Goal: Task Accomplishment & Management: Manage account settings

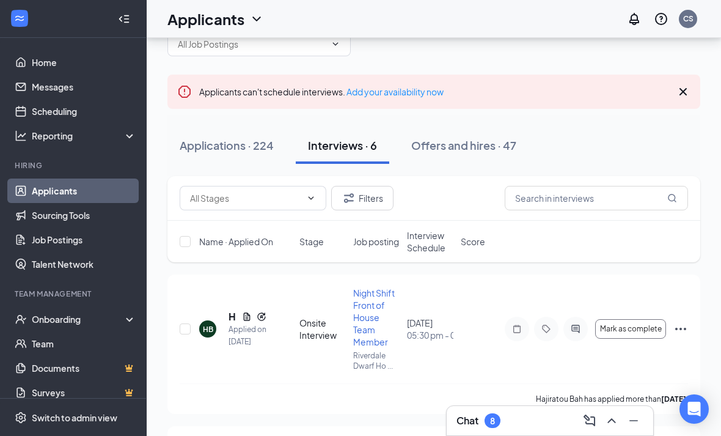
click at [119, 45] on ul "Home Messages Scheduling Reporting Hiring Applicants Sourcing Tools Job Posting…" at bounding box center [73, 223] width 146 height 371
click at [114, 15] on div at bounding box center [124, 19] width 24 height 24
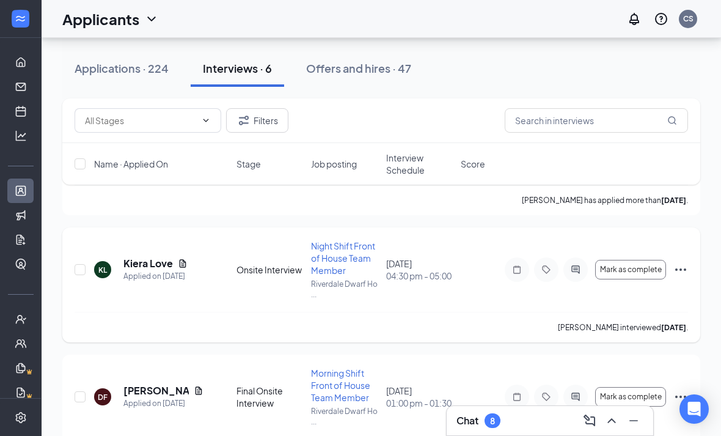
scroll to position [0, 0]
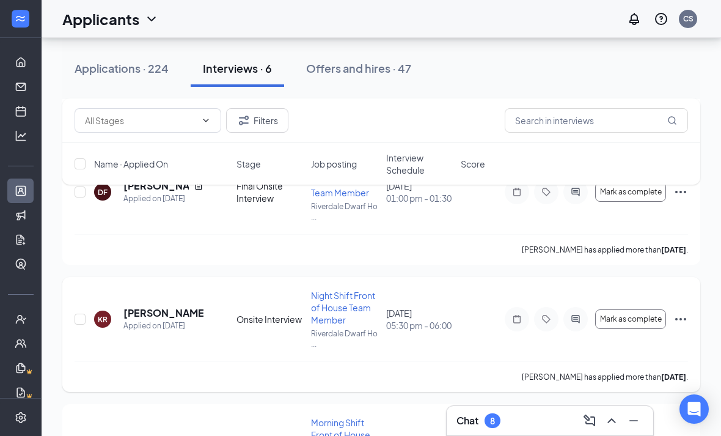
scroll to position [558, 0]
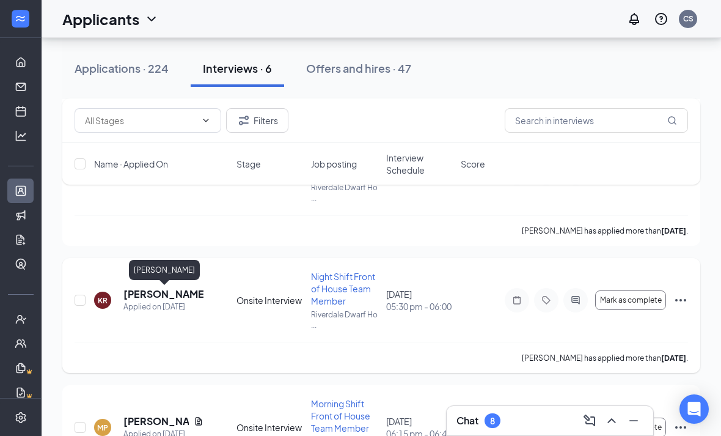
drag, startPoint x: 164, startPoint y: 294, endPoint x: 164, endPoint y: 276, distance: 18.9
click at [164, 294] on h5 "[PERSON_NAME]" at bounding box center [163, 293] width 80 height 13
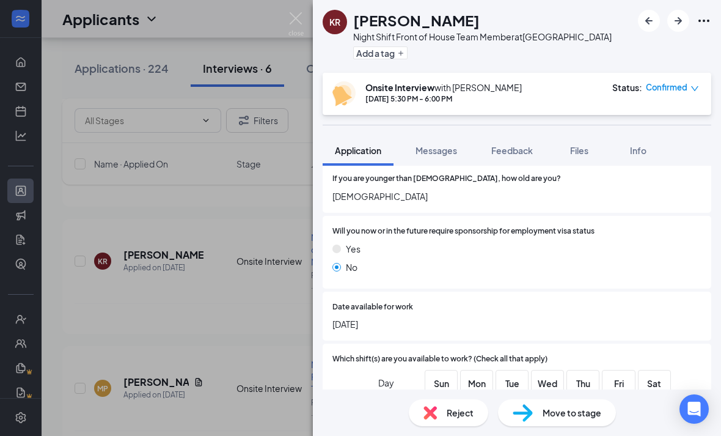
scroll to position [637, 0]
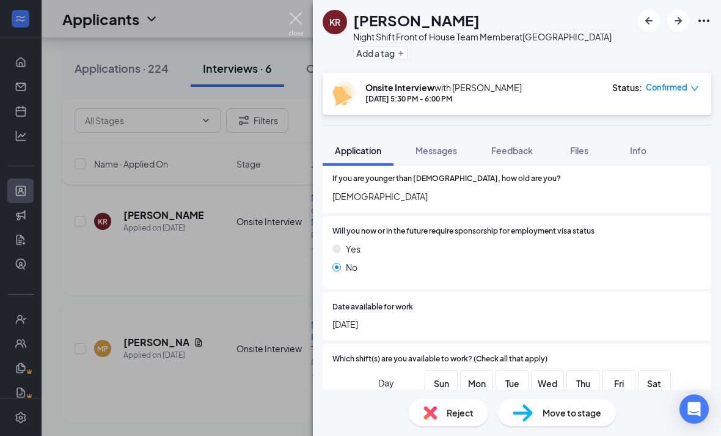
click at [289, 21] on img at bounding box center [295, 24] width 15 height 24
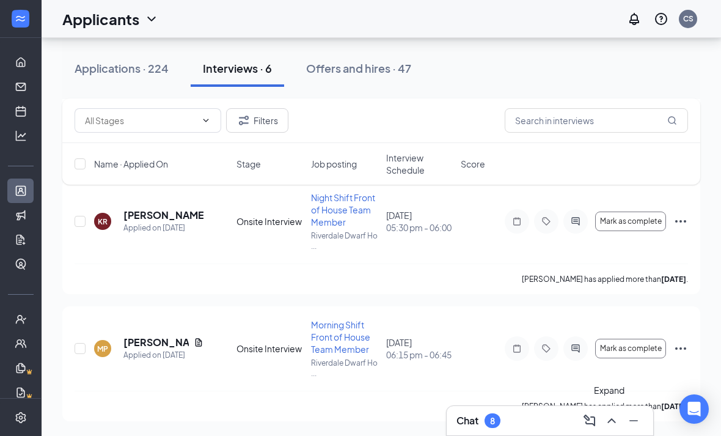
click at [617, 422] on icon "ChevronUp" at bounding box center [611, 420] width 15 height 15
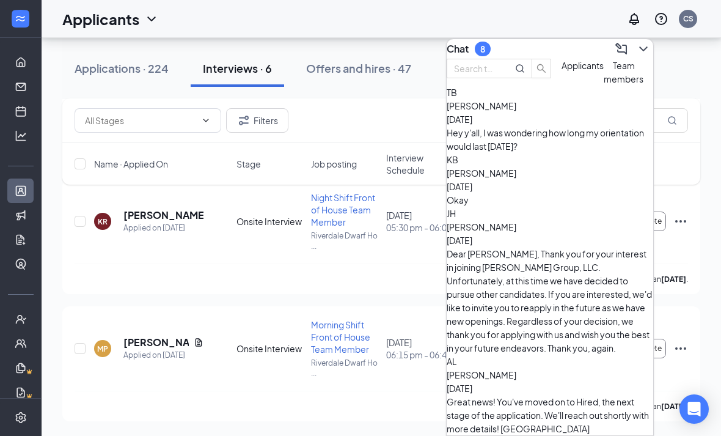
scroll to position [637, 0]
click at [638, 51] on button at bounding box center [643, 49] width 20 height 20
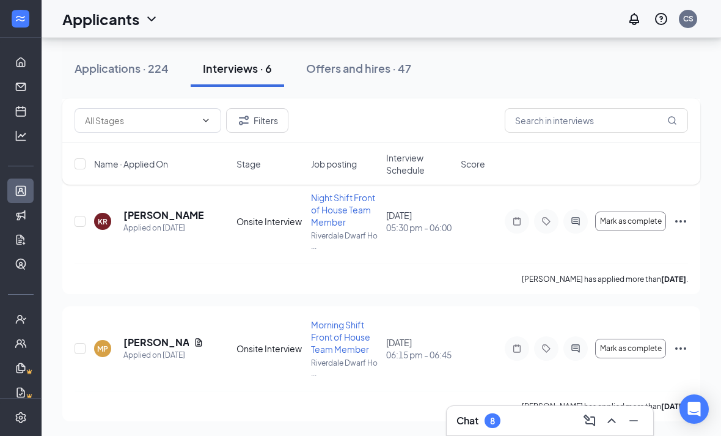
click at [611, 431] on div "Chat 8" at bounding box center [550, 420] width 206 height 29
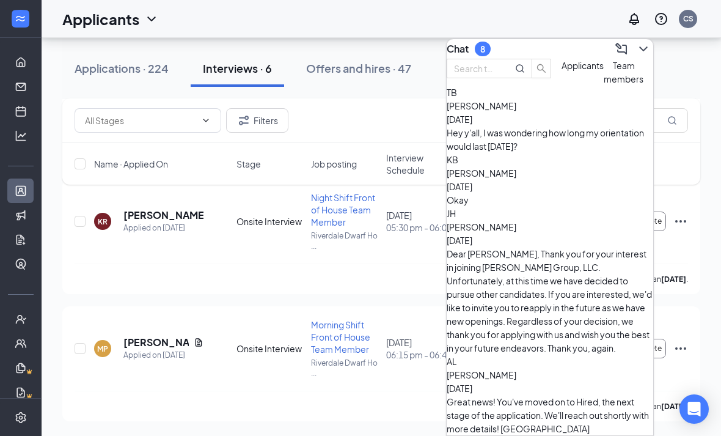
click at [561, 71] on span "Applicants" at bounding box center [582, 65] width 42 height 11
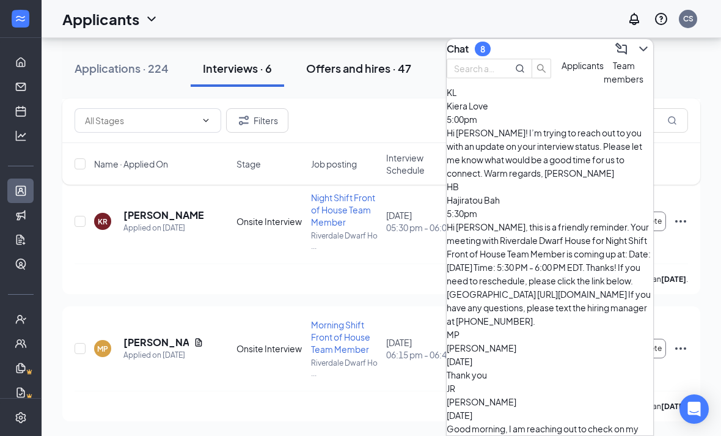
click at [348, 76] on button "Offers and hires · 47" at bounding box center [359, 68] width 130 height 37
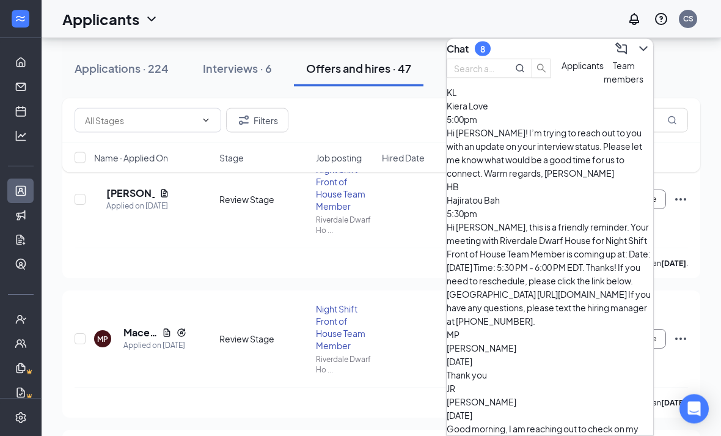
scroll to position [144, 0]
click at [135, 75] on div "Applications · 224" at bounding box center [122, 67] width 94 height 15
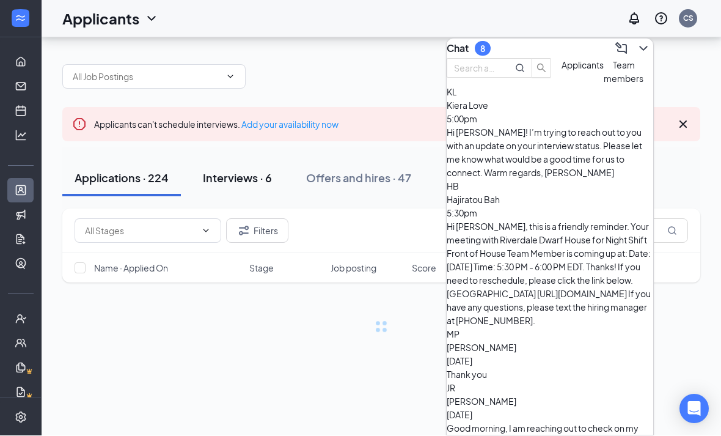
scroll to position [39, 0]
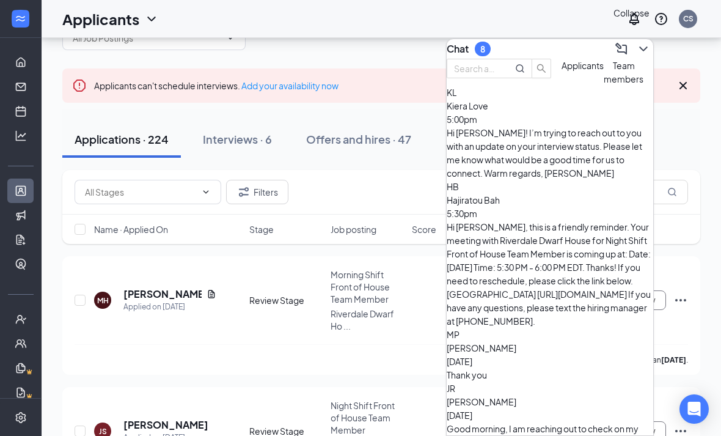
click at [636, 50] on icon "ChevronDown" at bounding box center [643, 49] width 15 height 15
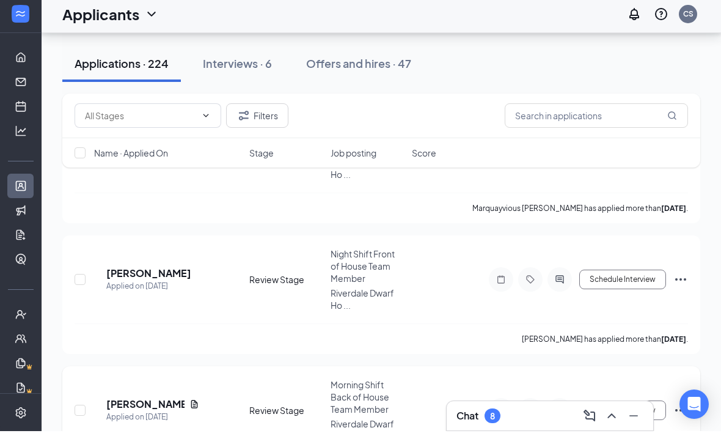
scroll to position [1236, 0]
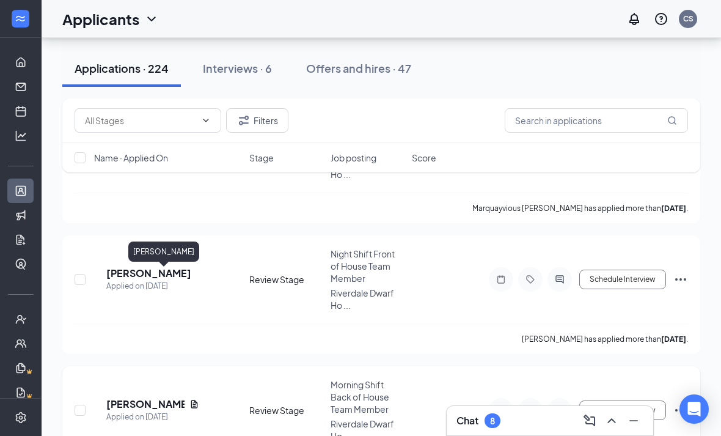
click at [134, 397] on h5 "[PERSON_NAME]" at bounding box center [145, 403] width 78 height 13
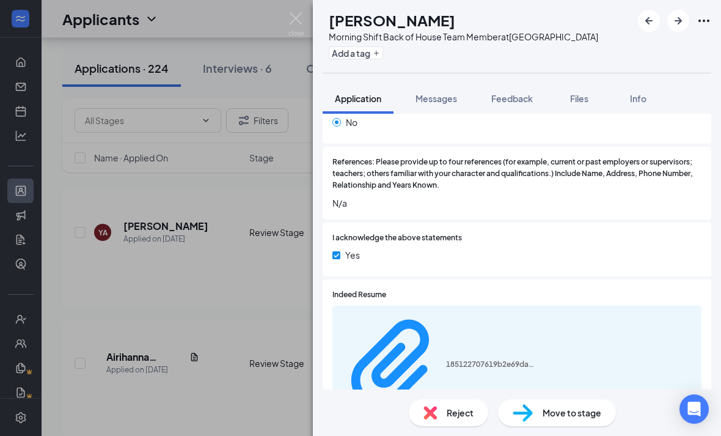
scroll to position [1599, 0]
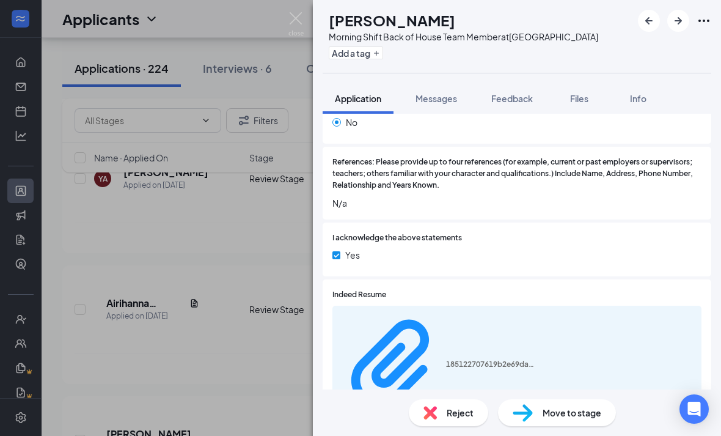
click at [500, 426] on div "Move to stage" at bounding box center [557, 412] width 118 height 27
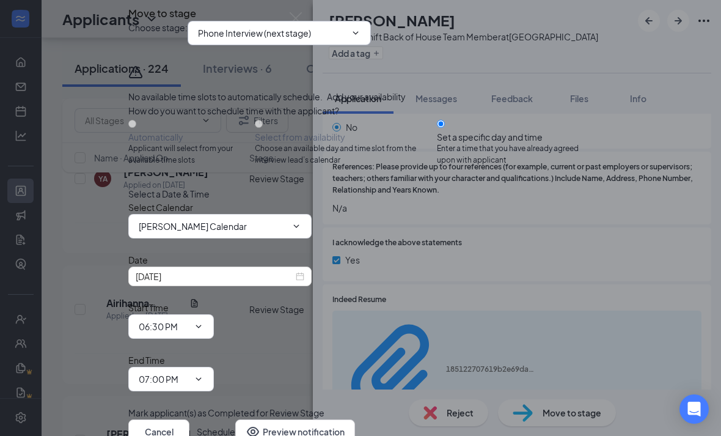
click at [225, 40] on input "Phone Interview (next stage)" at bounding box center [272, 32] width 148 height 13
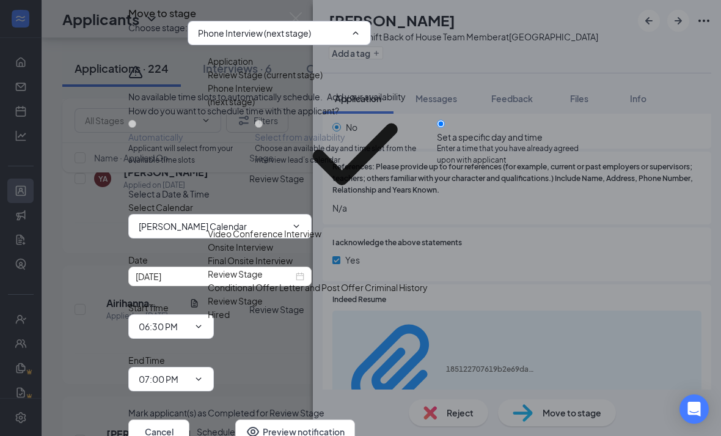
click at [241, 240] on div "Onsite Interview" at bounding box center [240, 246] width 65 height 13
type input "Onsite Interview"
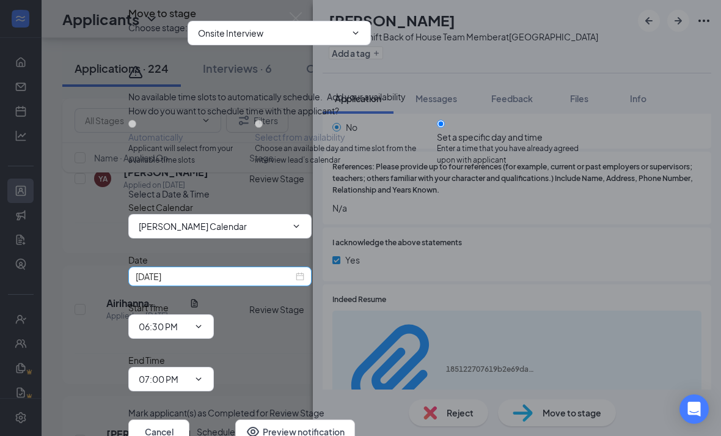
click at [304, 283] on div "[DATE]" at bounding box center [220, 275] width 169 height 13
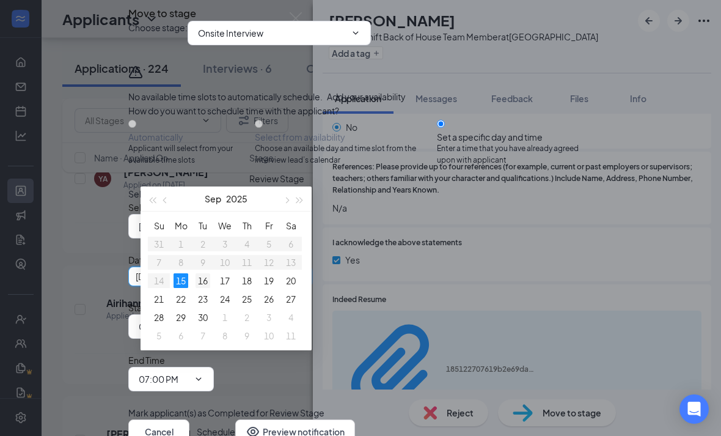
type input "[DATE]"
click at [198, 282] on div "16" at bounding box center [202, 280] width 15 height 15
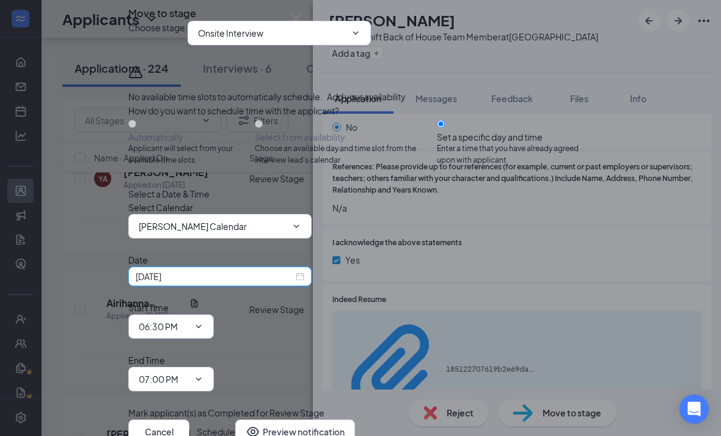
click at [189, 333] on input "06:30 PM" at bounding box center [164, 325] width 50 height 13
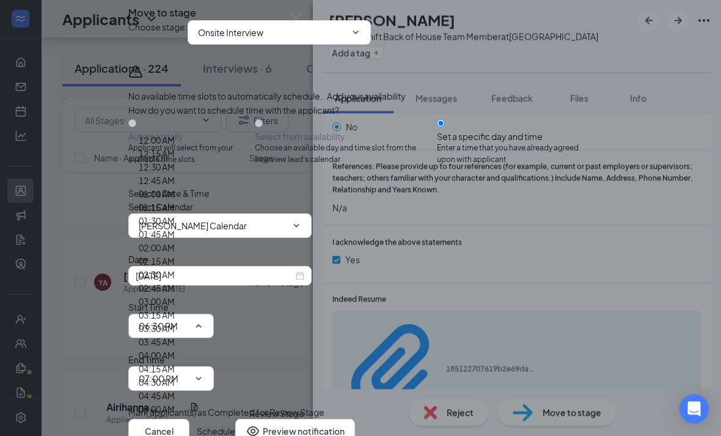
scroll to position [143, 0]
click at [175, 214] on div "01:30 AM" at bounding box center [157, 220] width 36 height 13
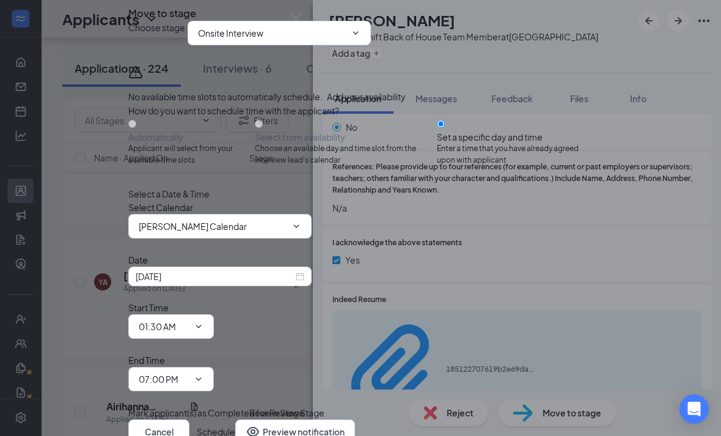
click at [189, 372] on input "07:00 PM" at bounding box center [164, 378] width 50 height 13
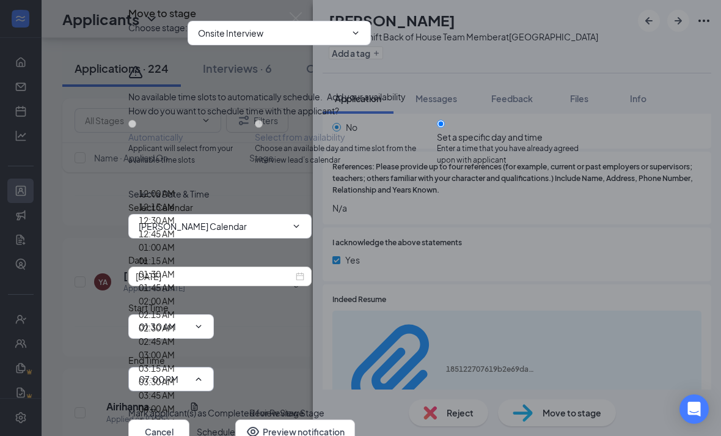
scroll to position [963, 0]
click at [189, 333] on input "01:30 AM" at bounding box center [164, 325] width 50 height 13
type input "01:30 PM"
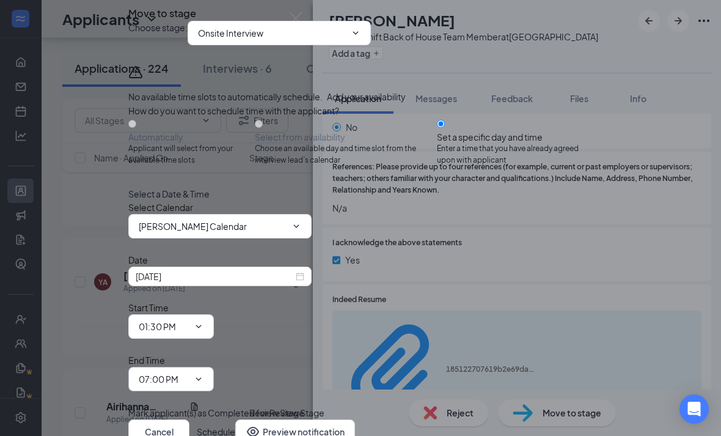
click at [214, 367] on span "07:00 PM 12:00 AM 12:15 AM 12:30 AM 12:45 AM 01:00 AM 01:15 AM 01:30 AM 01:45 A…" at bounding box center [171, 379] width 86 height 24
click at [189, 372] on input "07:00 PM" at bounding box center [164, 378] width 50 height 13
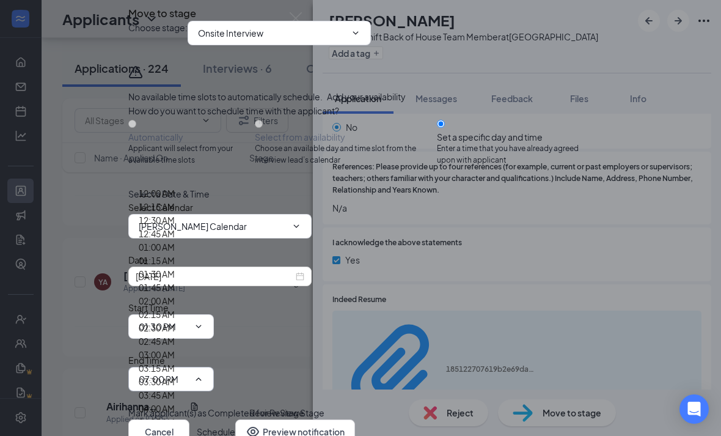
scroll to position [1575, 0]
type input "02:00 PM"
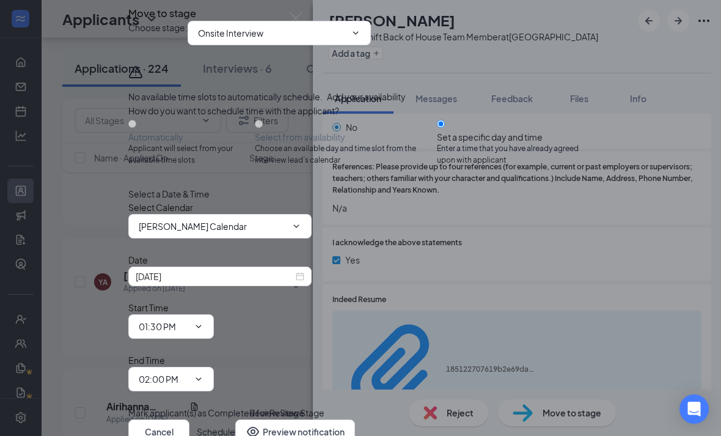
click at [235, 423] on button "Schedule" at bounding box center [216, 431] width 38 height 24
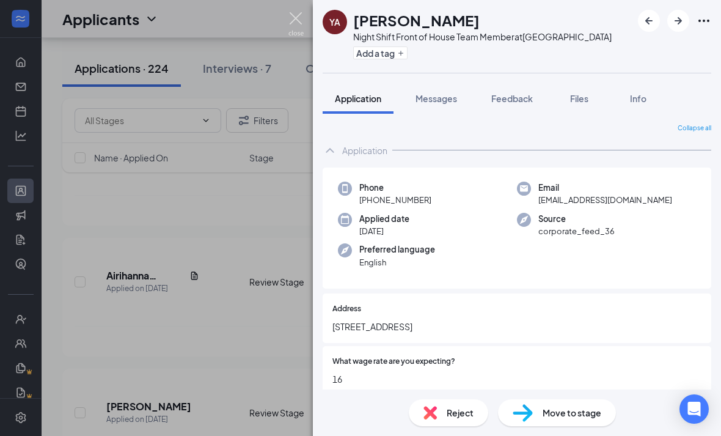
click at [289, 26] on img at bounding box center [295, 24] width 15 height 24
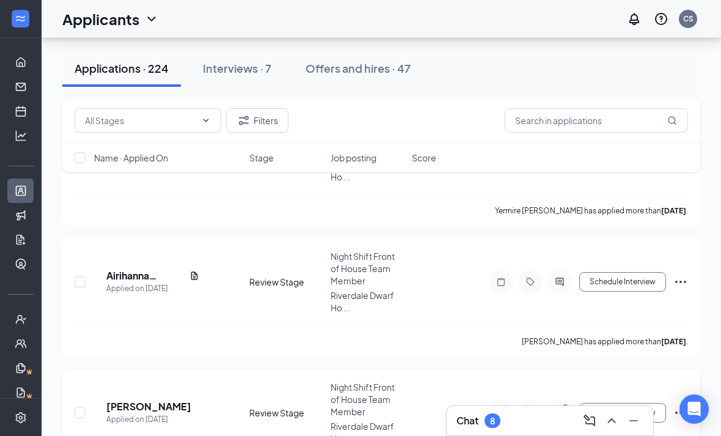
scroll to position [1535, 0]
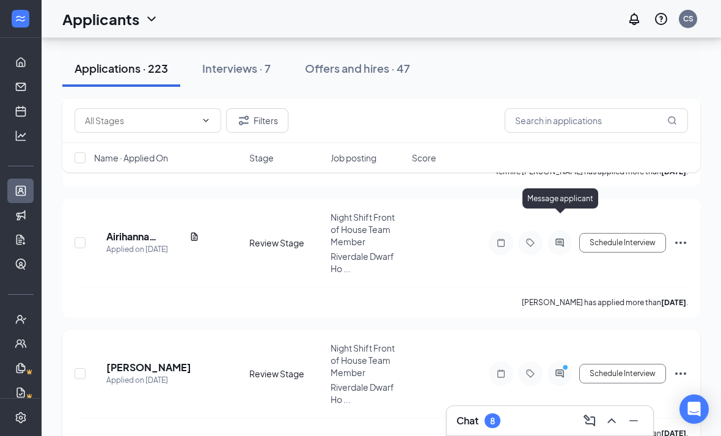
click at [559, 369] on icon "ActiveChat" at bounding box center [559, 373] width 8 height 8
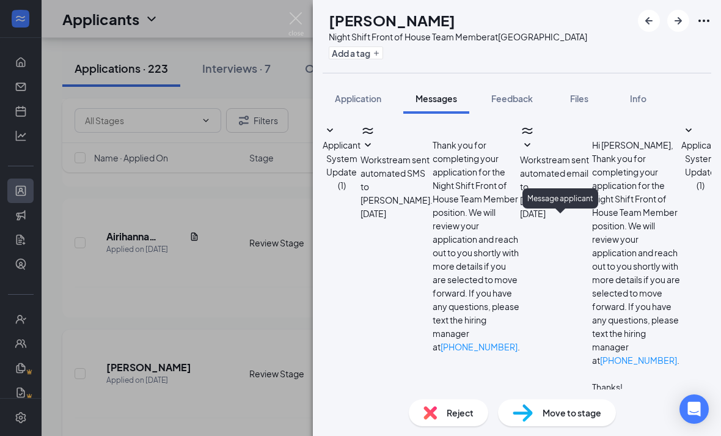
scroll to position [139, 0]
click at [301, 24] on img at bounding box center [295, 24] width 15 height 24
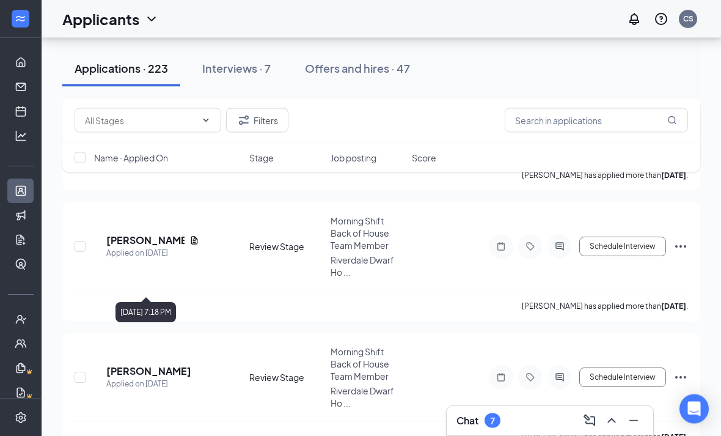
scroll to position [2185, 0]
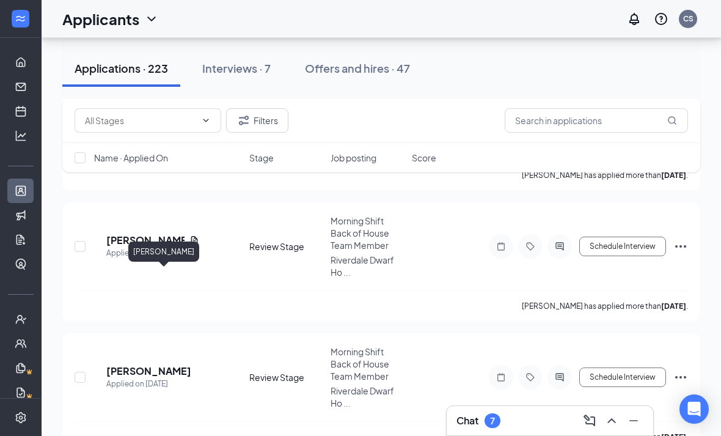
drag, startPoint x: 162, startPoint y: 274, endPoint x: 162, endPoint y: 239, distance: 34.8
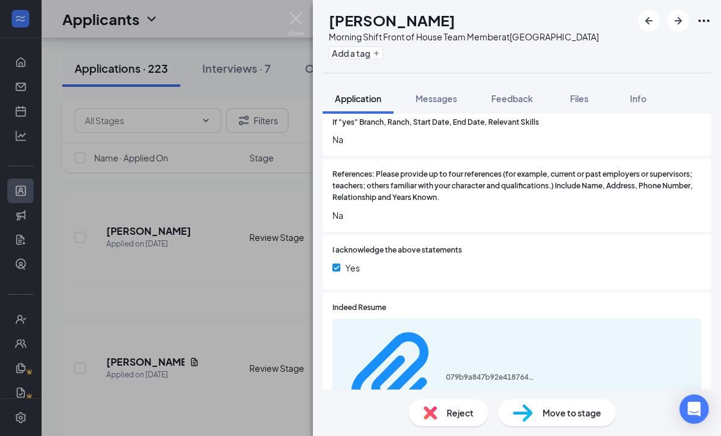
scroll to position [2492, 0]
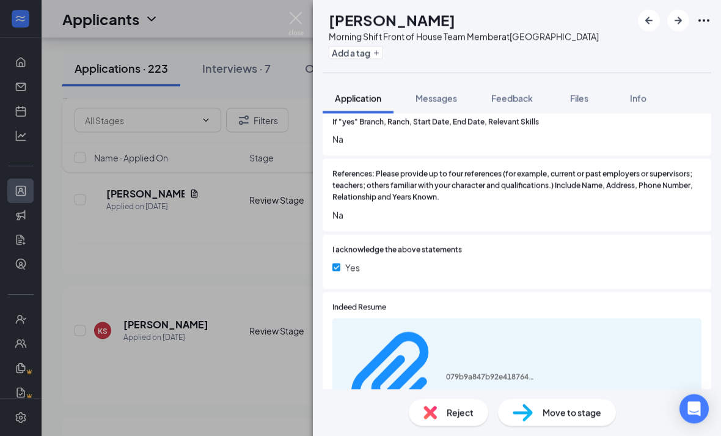
click at [530, 426] on div "Move to stage" at bounding box center [557, 412] width 118 height 27
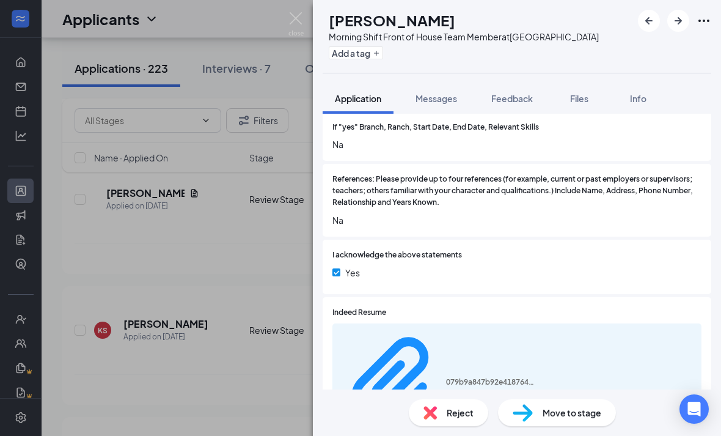
click at [531, 435] on div "Move to stage Choose stage : 3984512 [PERSON_NAME](s) as Completed for Review S…" at bounding box center [360, 218] width 721 height 436
click at [596, 426] on div "Move to stage" at bounding box center [557, 412] width 118 height 27
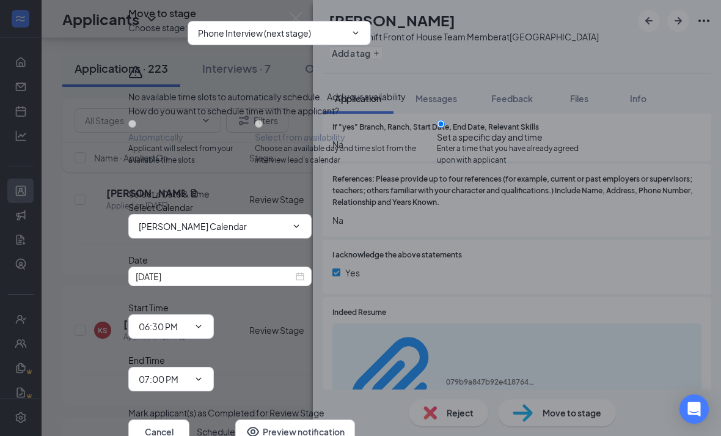
click at [296, 40] on input "Phone Interview (next stage)" at bounding box center [272, 32] width 148 height 13
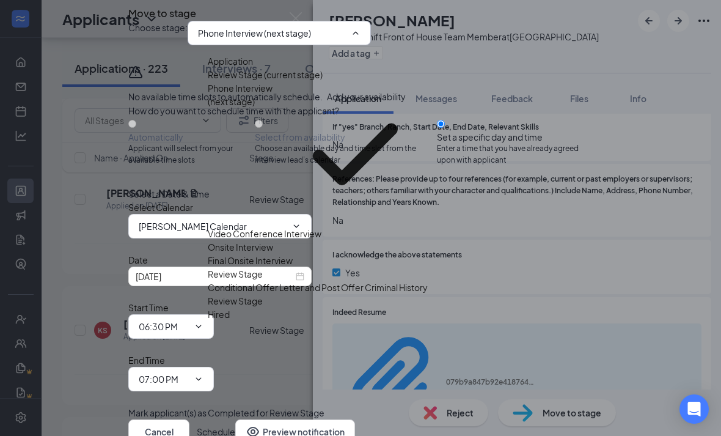
click at [278, 240] on div "Onsite Interview" at bounding box center [318, 246] width 220 height 13
type input "Onsite Interview"
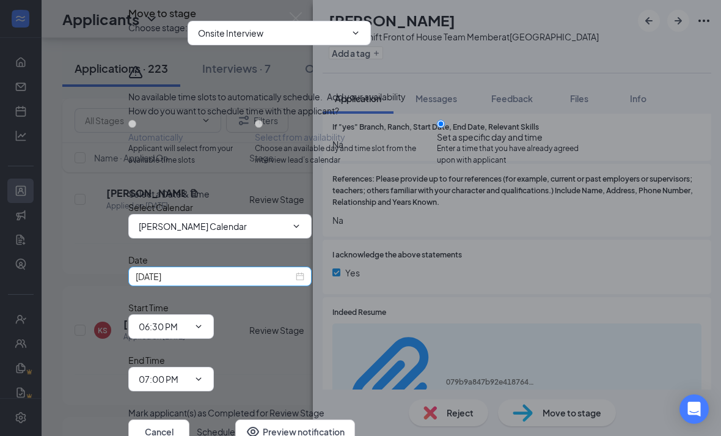
click at [304, 283] on div "[DATE]" at bounding box center [220, 275] width 169 height 13
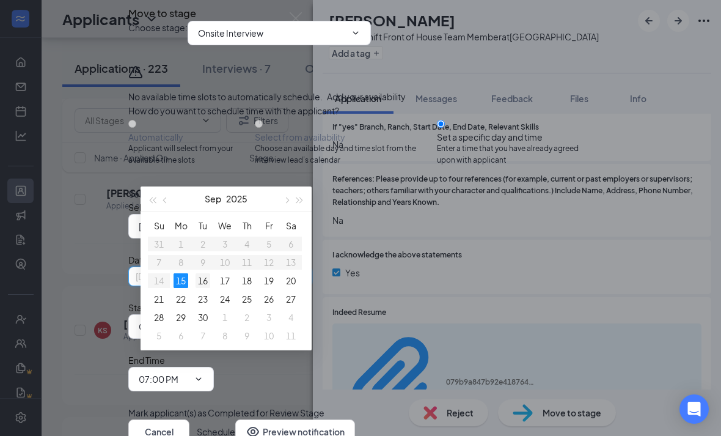
type input "[DATE]"
click at [204, 280] on div "16" at bounding box center [202, 280] width 15 height 15
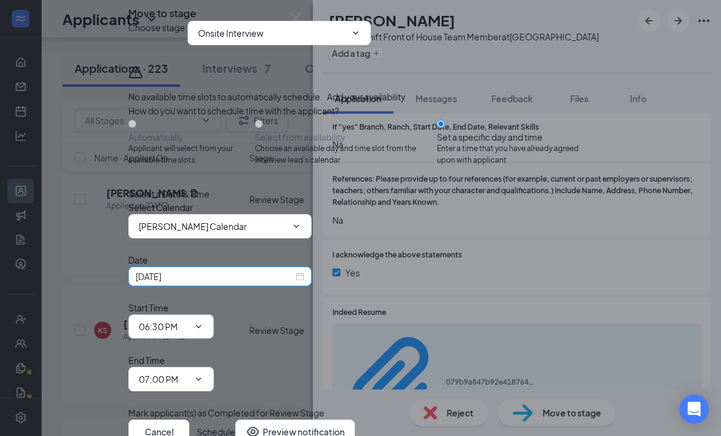
click at [189, 333] on input "06:30 PM" at bounding box center [164, 325] width 50 height 13
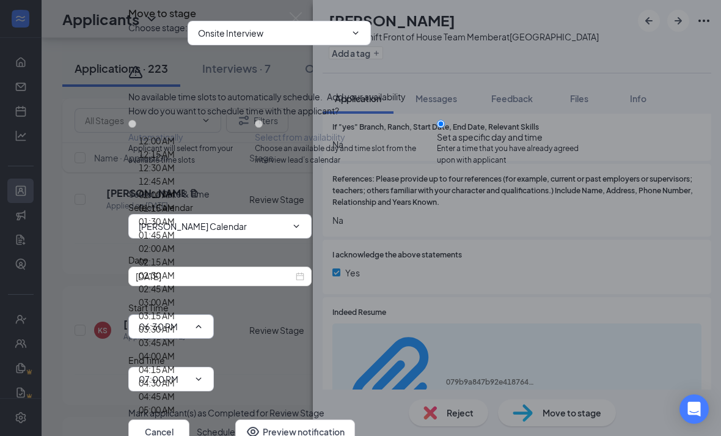
scroll to position [1461, 0]
type input "02:00 PM"
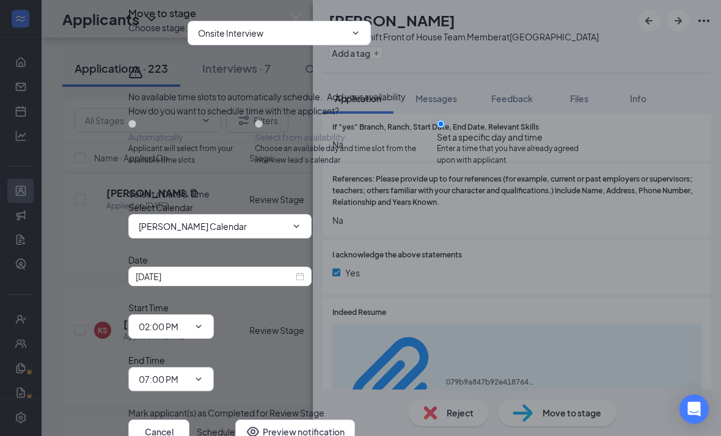
click at [214, 367] on span "07:00 PM" at bounding box center [171, 379] width 86 height 24
click at [189, 372] on input "07:00 PM" at bounding box center [164, 378] width 50 height 13
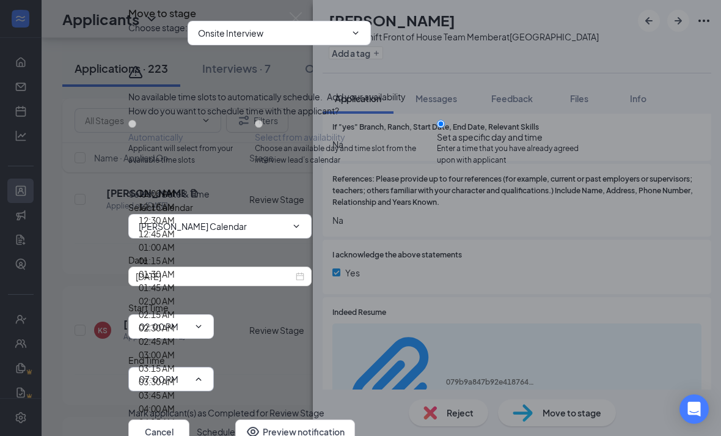
scroll to position [1574, 0]
type input "02:30 PM"
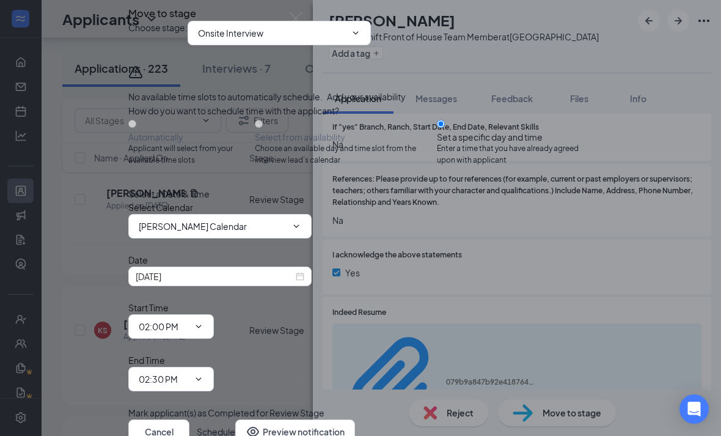
scroll to position [45, 0]
click at [235, 419] on button "Schedule" at bounding box center [216, 431] width 38 height 24
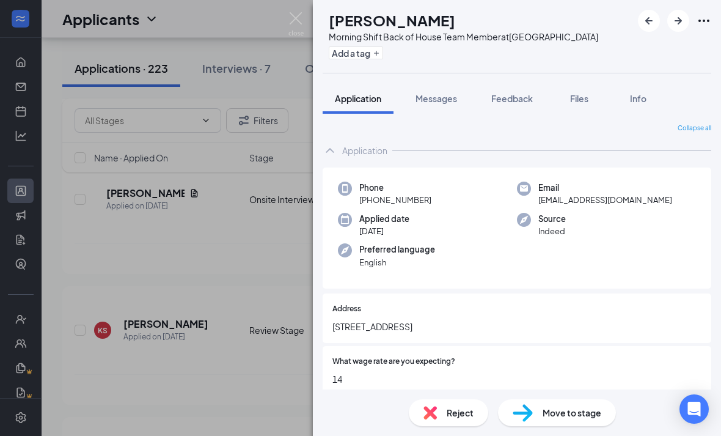
click at [304, 14] on div "KS [PERSON_NAME] Morning Shift Back of House Team Member at [GEOGRAPHIC_DATA] A…" at bounding box center [360, 218] width 721 height 436
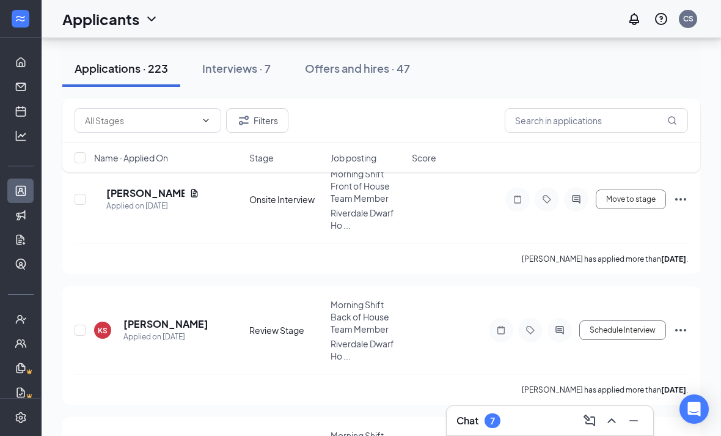
scroll to position [2532, 0]
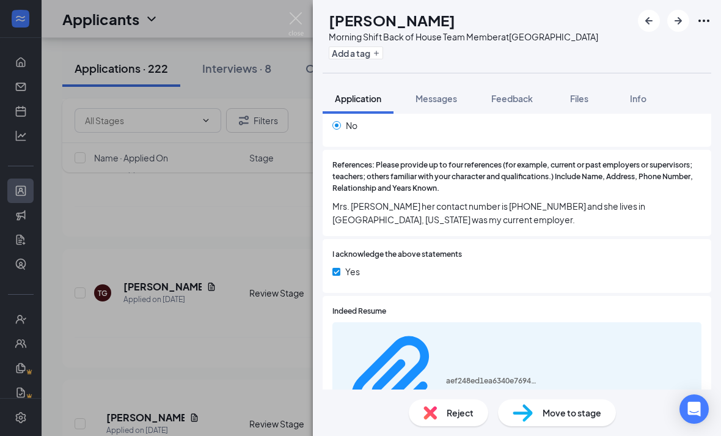
scroll to position [2692, 0]
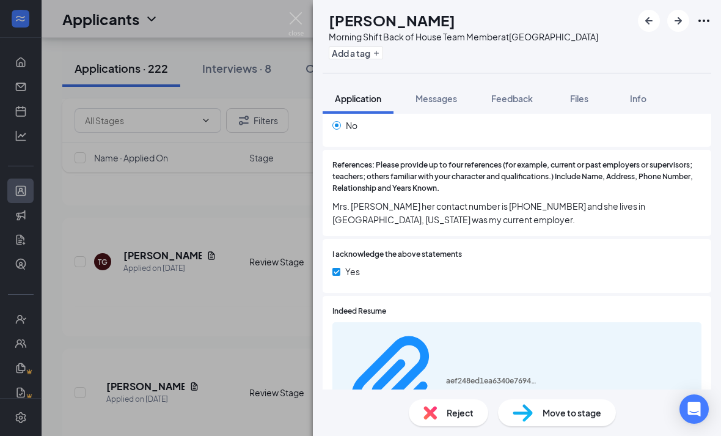
click at [440, 426] on div "Reject" at bounding box center [448, 412] width 79 height 27
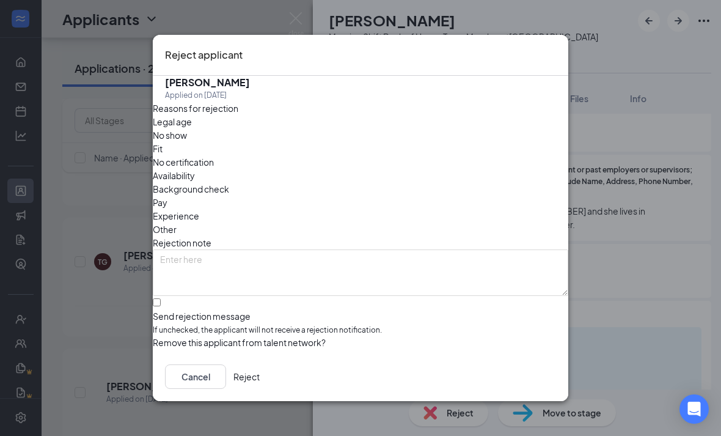
click at [253, 310] on div "Send rejection message" at bounding box center [360, 316] width 415 height 12
click at [161, 301] on input "Send rejection message If unchecked, the applicant will not receive a rejection…" at bounding box center [157, 302] width 8 height 8
checkbox input "true"
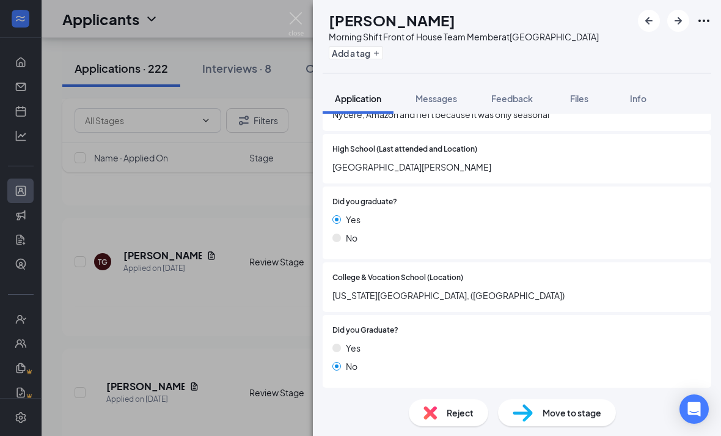
scroll to position [957, 0]
click at [564, 426] on div "Move to stage" at bounding box center [557, 412] width 118 height 27
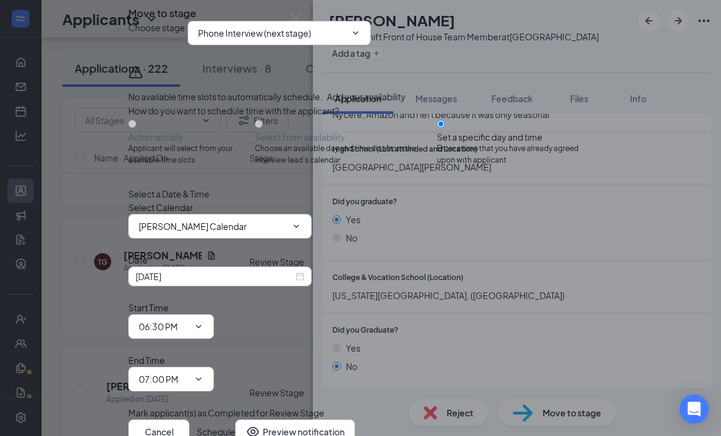
click at [268, 40] on input "Phone Interview (next stage)" at bounding box center [272, 32] width 148 height 13
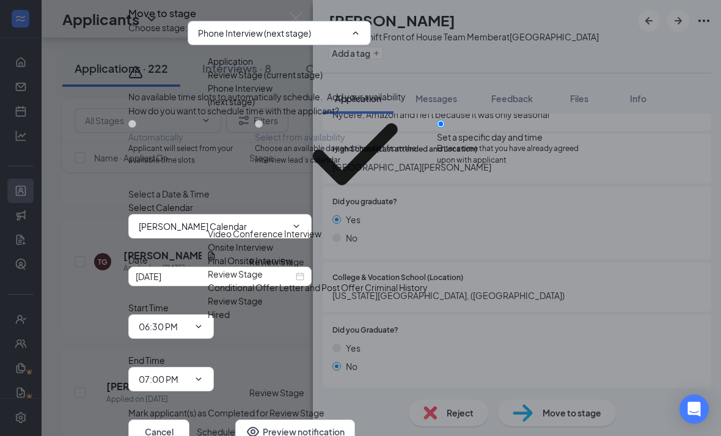
click at [293, 240] on div "Onsite Interview" at bounding box center [318, 246] width 220 height 13
type input "Onsite Interview"
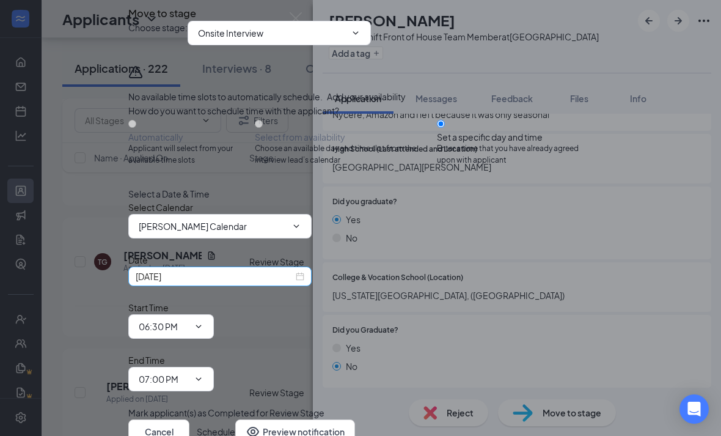
click at [304, 283] on div "[DATE]" at bounding box center [220, 275] width 169 height 13
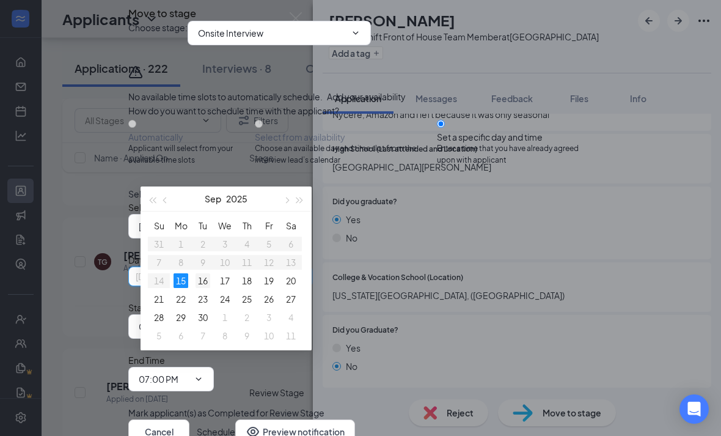
type input "[DATE]"
click at [208, 280] on div "16" at bounding box center [202, 280] width 15 height 15
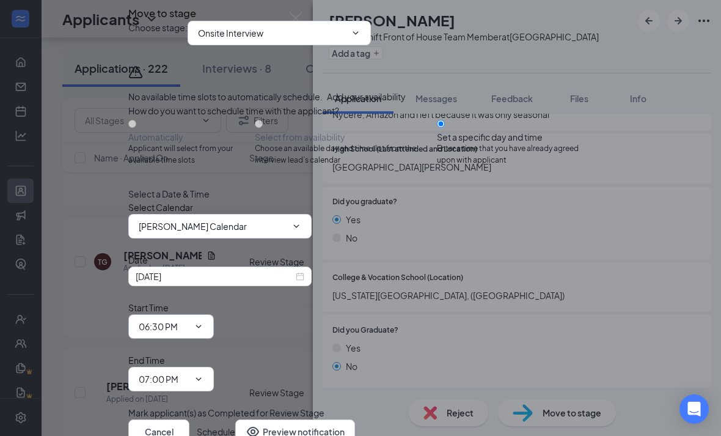
click at [189, 333] on input "06:30 PM" at bounding box center [164, 325] width 50 height 13
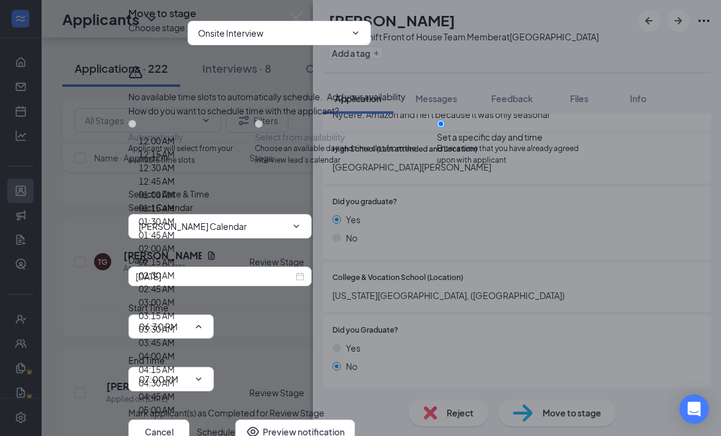
scroll to position [1663, 0]
type input "04:00 PM"
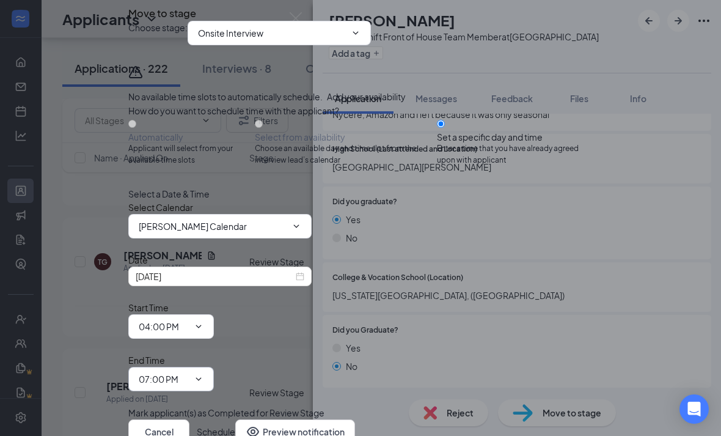
click at [189, 372] on input "07:00 PM" at bounding box center [164, 378] width 50 height 13
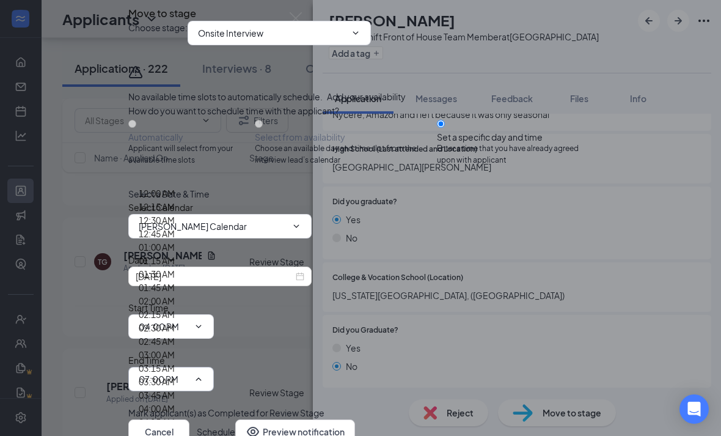
scroll to position [1798, 0]
type input "04:30 PM"
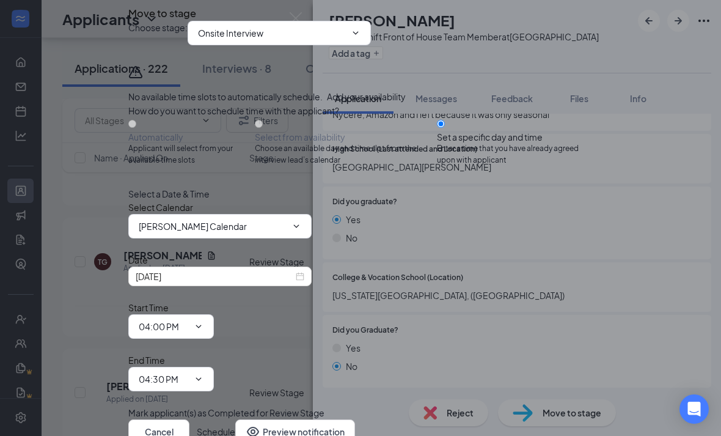
scroll to position [45, 0]
click at [235, 419] on button "Schedule" at bounding box center [216, 431] width 38 height 24
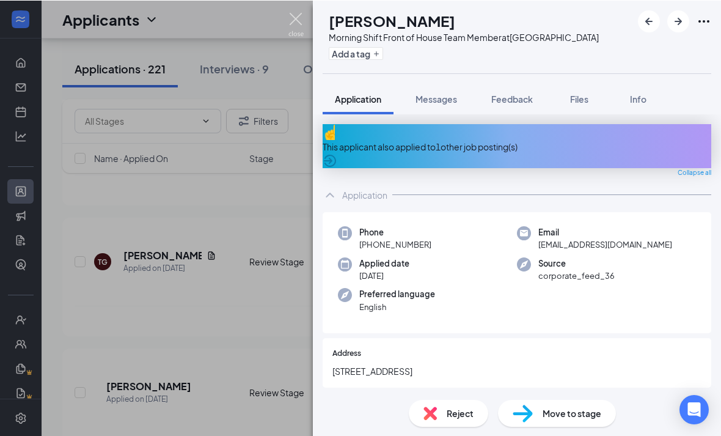
click at [293, 28] on img at bounding box center [295, 24] width 15 height 24
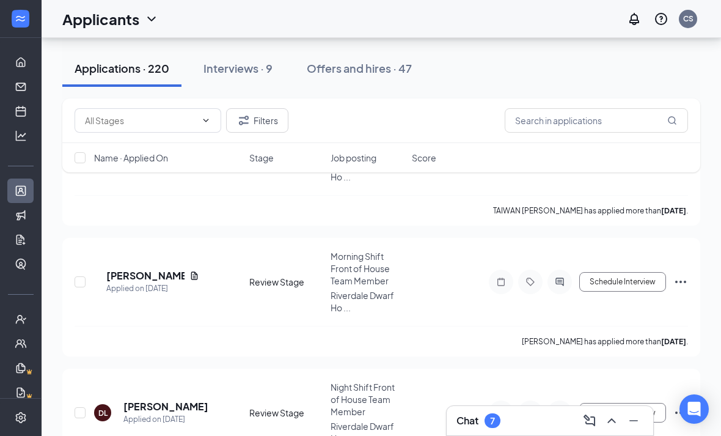
scroll to position [3646, 0]
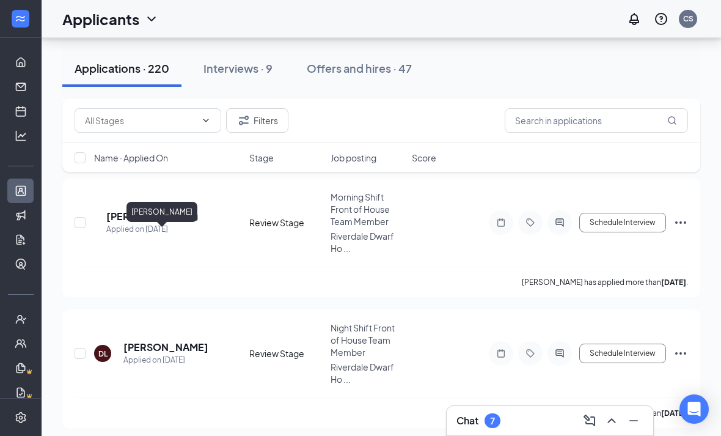
drag, startPoint x: 147, startPoint y: 240, endPoint x: 147, endPoint y: 205, distance: 35.4
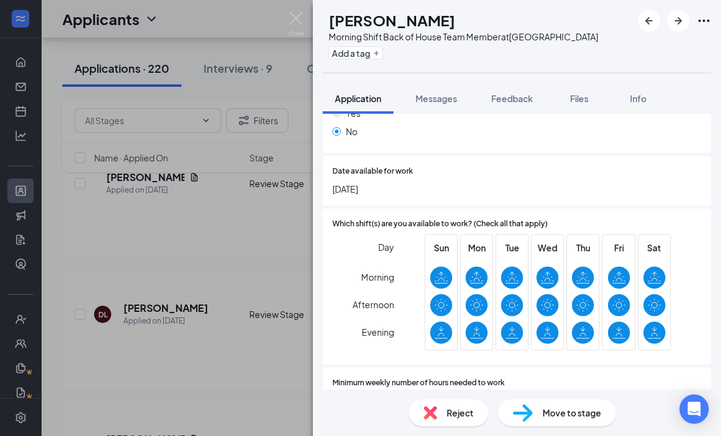
scroll to position [203, 0]
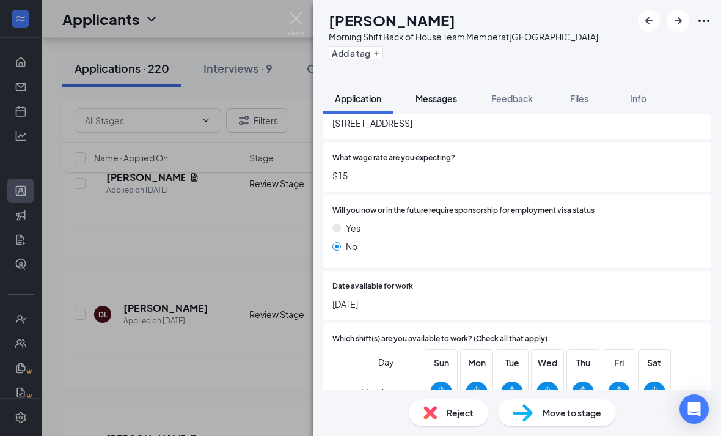
click at [407, 93] on button "Messages" at bounding box center [436, 98] width 66 height 31
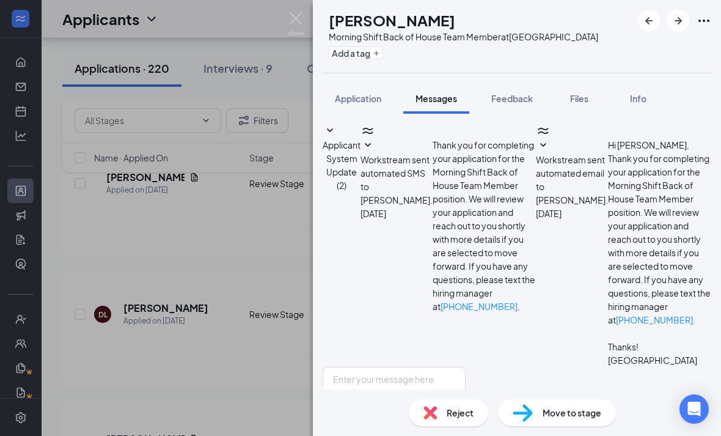
scroll to position [39, 0]
click at [461, 406] on span "Reject" at bounding box center [460, 412] width 27 height 13
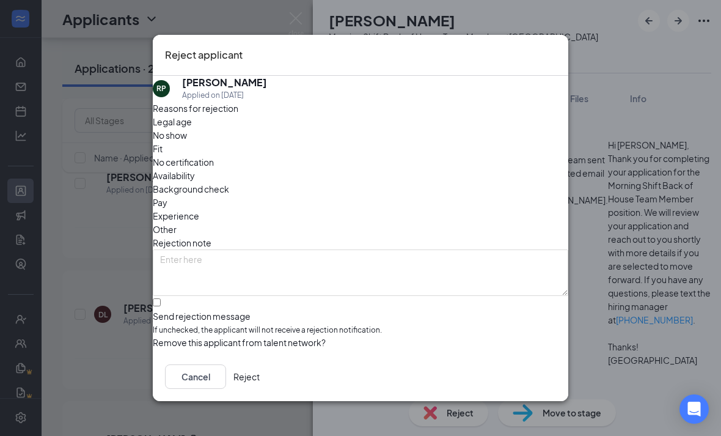
click at [279, 310] on div "Send rejection message" at bounding box center [360, 316] width 415 height 12
click at [161, 298] on input "Send rejection message If unchecked, the applicant will not receive a rejection…" at bounding box center [157, 302] width 8 height 8
checkbox input "true"
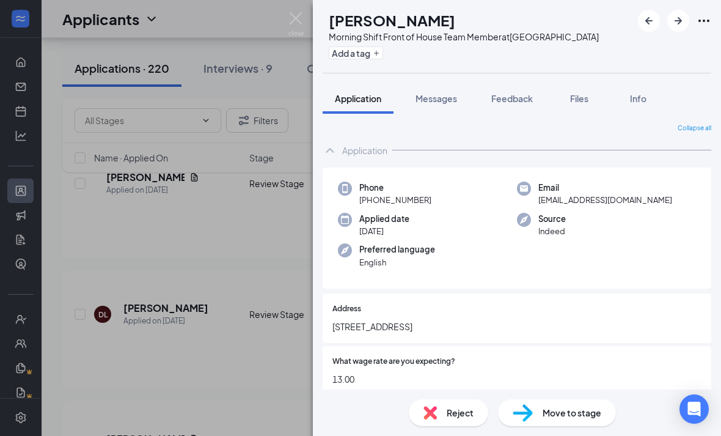
click at [178, 48] on div "SR [PERSON_NAME] Morning Shift Front of House Team Member at [GEOGRAPHIC_DATA] …" at bounding box center [360, 218] width 721 height 436
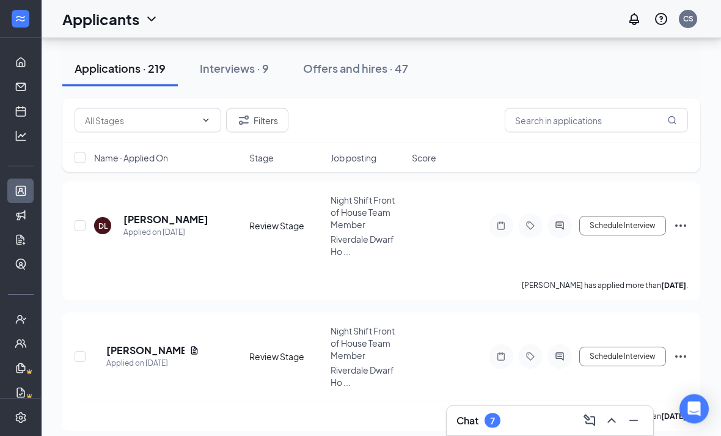
scroll to position [3774, 0]
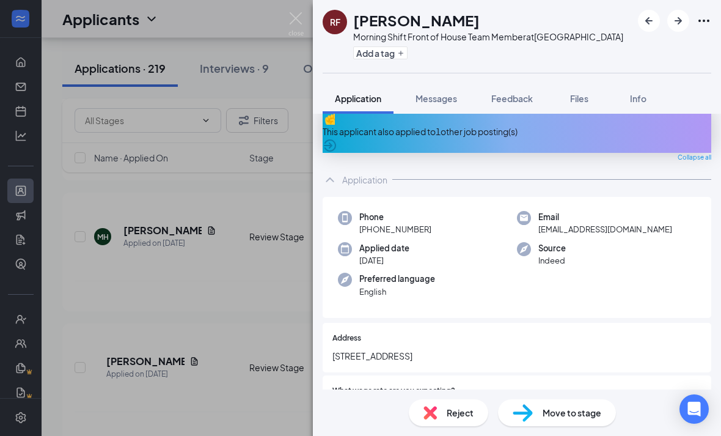
scroll to position [9, 0]
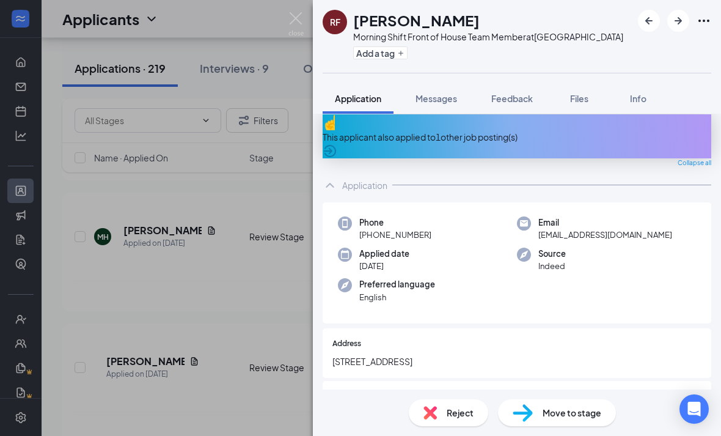
click at [547, 419] on span "Move to stage" at bounding box center [571, 412] width 59 height 13
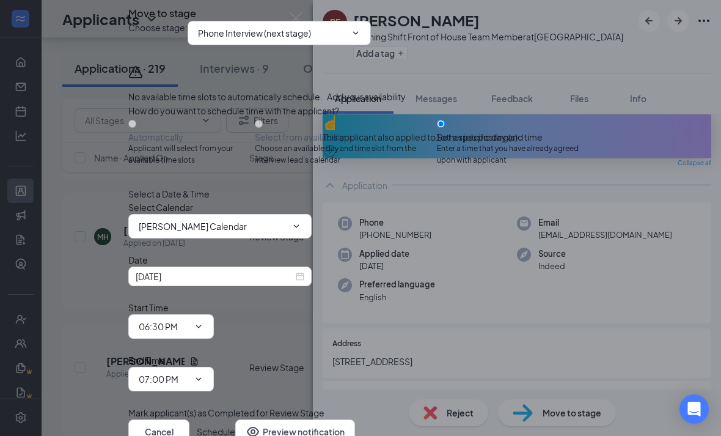
click at [249, 40] on input "Phone Interview (next stage)" at bounding box center [272, 32] width 148 height 13
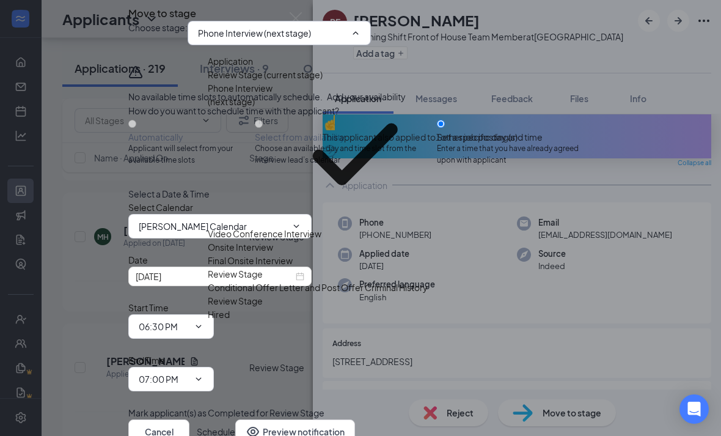
click at [253, 240] on div "Onsite Interview" at bounding box center [318, 246] width 220 height 13
type input "Onsite Interview"
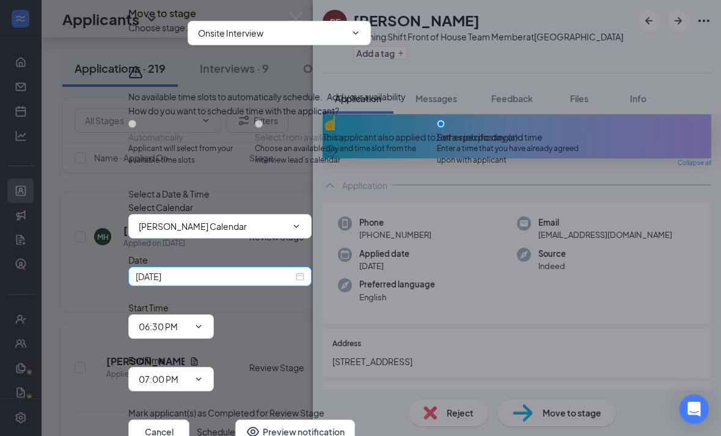
click at [293, 283] on input "[DATE]" at bounding box center [215, 275] width 158 height 13
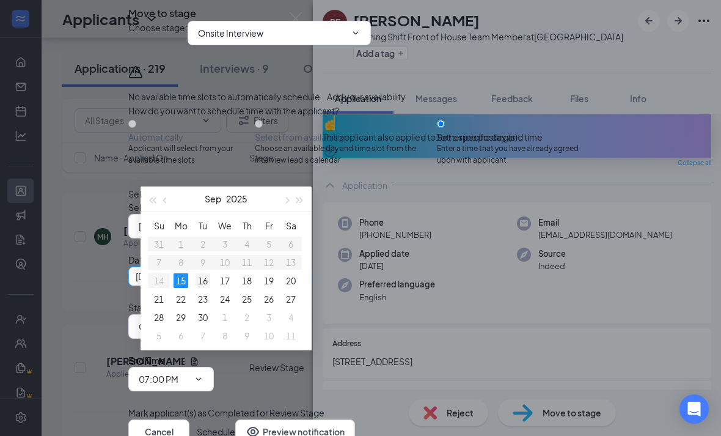
type input "[DATE]"
click at [205, 278] on div "16" at bounding box center [202, 280] width 15 height 15
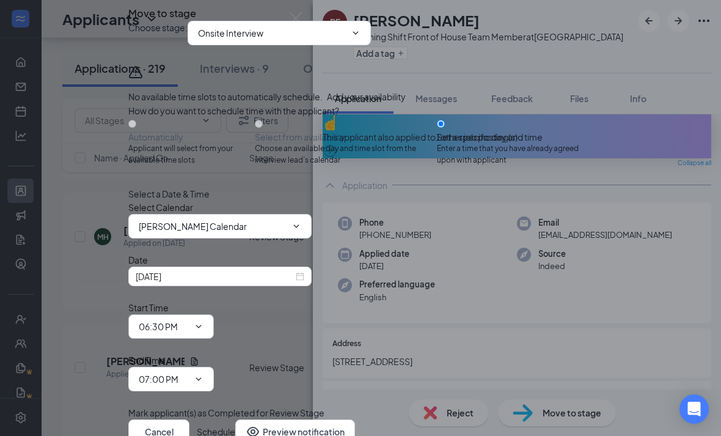
click at [189, 333] on input "06:30 PM" at bounding box center [164, 325] width 50 height 13
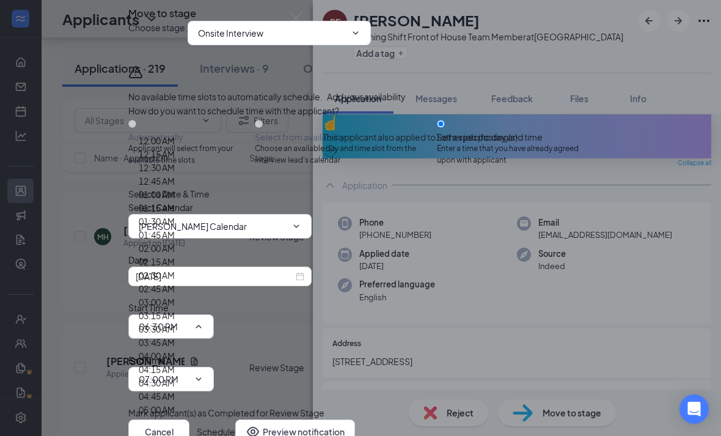
scroll to position [1817, 0]
type input "05:00 PM"
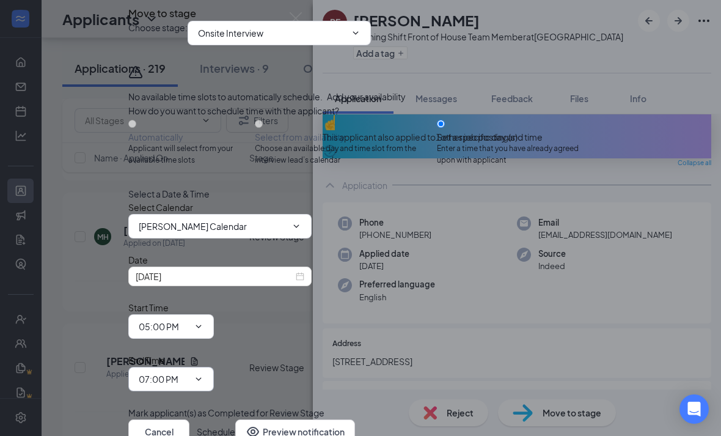
click at [214, 367] on span "07:00 PM" at bounding box center [171, 379] width 86 height 24
click at [189, 372] on input "07:00 PM" at bounding box center [164, 378] width 50 height 13
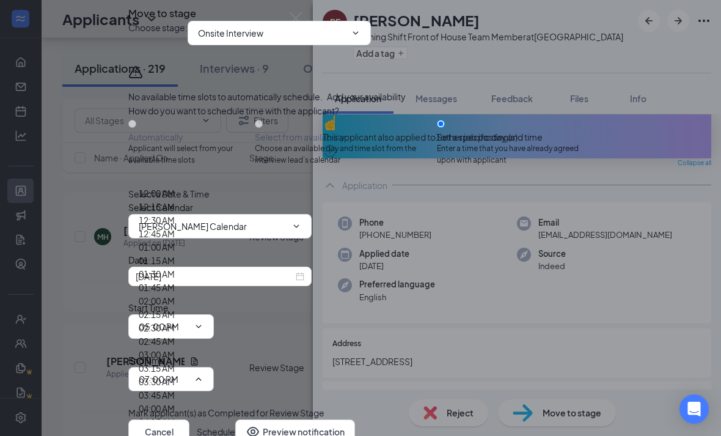
scroll to position [1824, 0]
type input "05:30 PM"
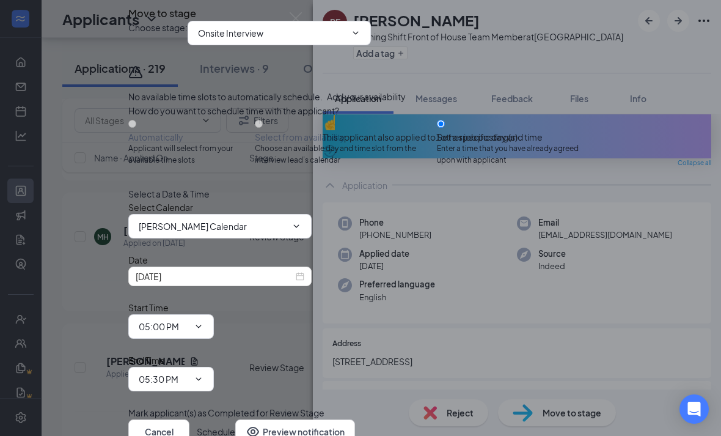
click at [235, 419] on button "Schedule" at bounding box center [216, 431] width 38 height 24
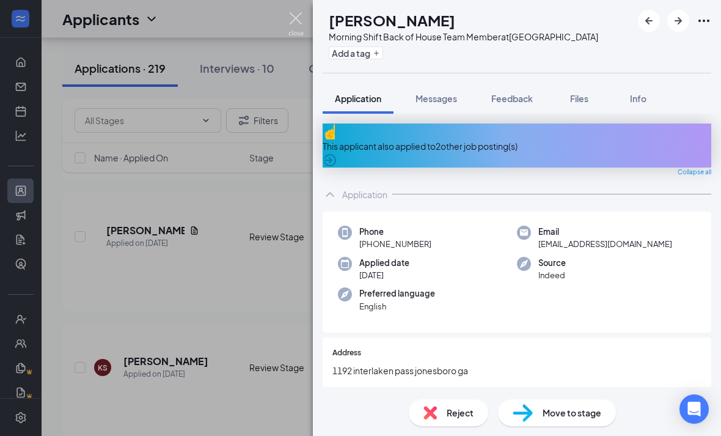
click at [291, 32] on img at bounding box center [295, 24] width 15 height 24
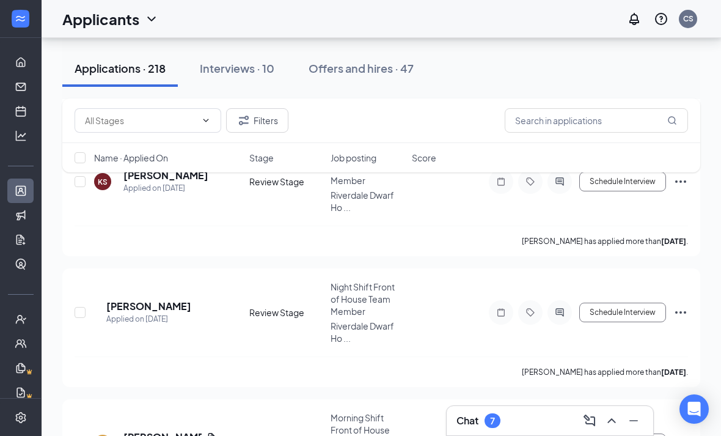
scroll to position [4563, 0]
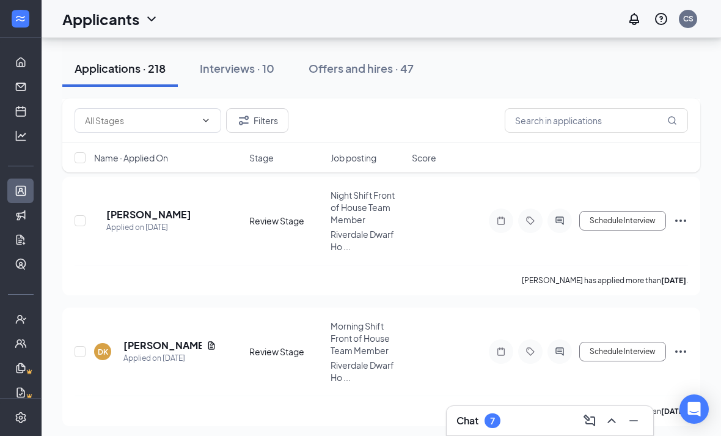
click at [336, 95] on div "Applications · 218 Interviews · 10 Offers and hires · 47" at bounding box center [381, 68] width 638 height 61
click at [334, 73] on div "Offers and hires · 47" at bounding box center [360, 67] width 105 height 15
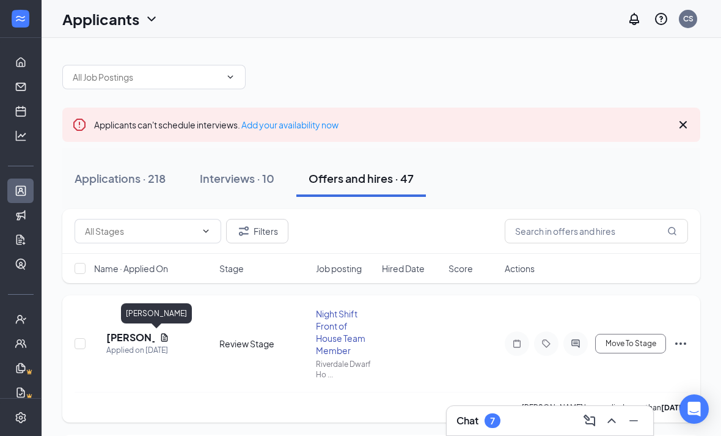
click at [136, 337] on h5 "[PERSON_NAME]" at bounding box center [130, 336] width 48 height 13
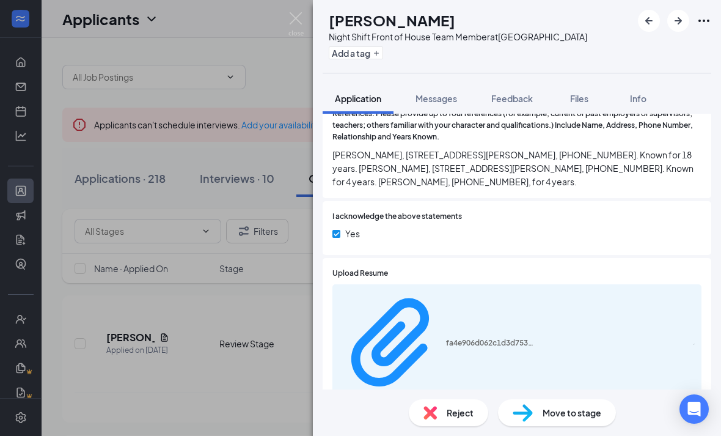
scroll to position [1695, 0]
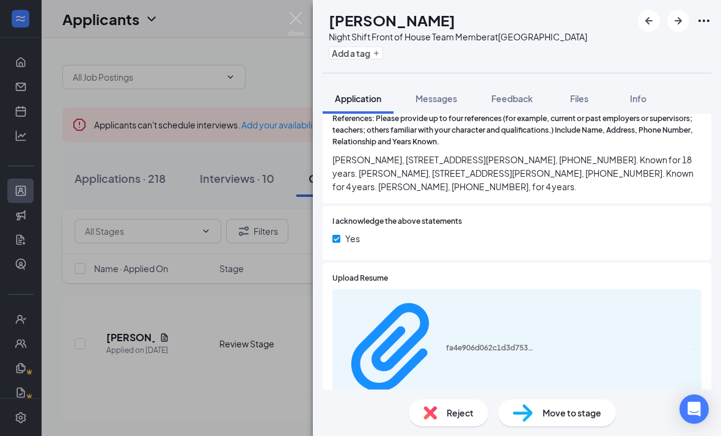
click at [302, 18] on img at bounding box center [295, 24] width 15 height 24
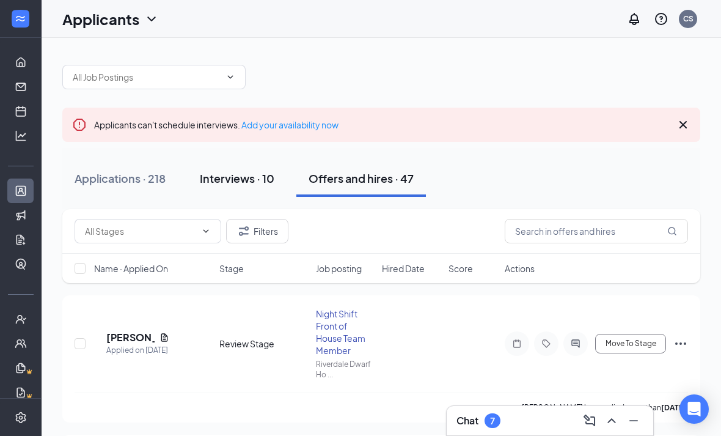
click at [246, 185] on div "Interviews · 10" at bounding box center [237, 177] width 75 height 15
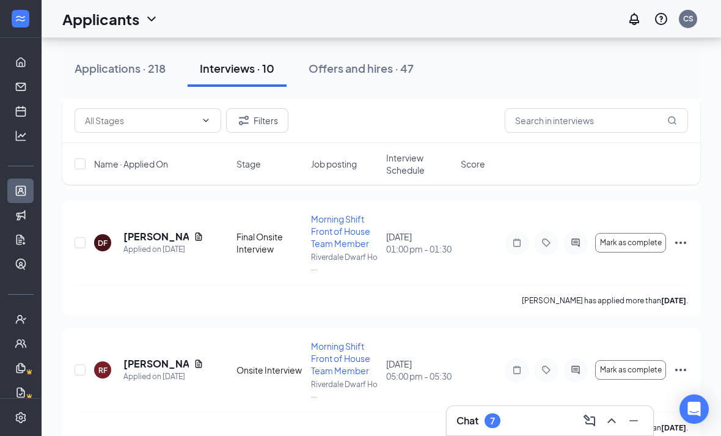
scroll to position [1106, 0]
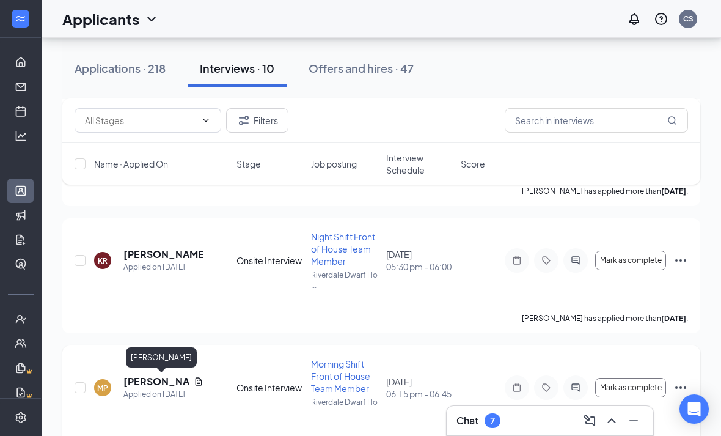
click at [141, 383] on h5 "[PERSON_NAME]" at bounding box center [155, 380] width 65 height 13
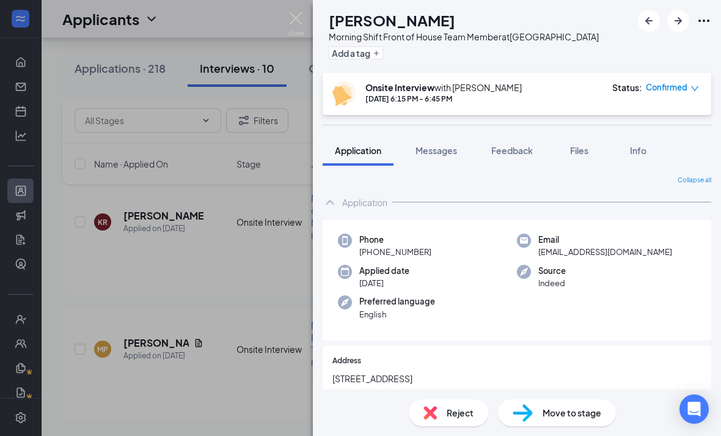
scroll to position [39, 0]
